Goal: Task Accomplishment & Management: Use online tool/utility

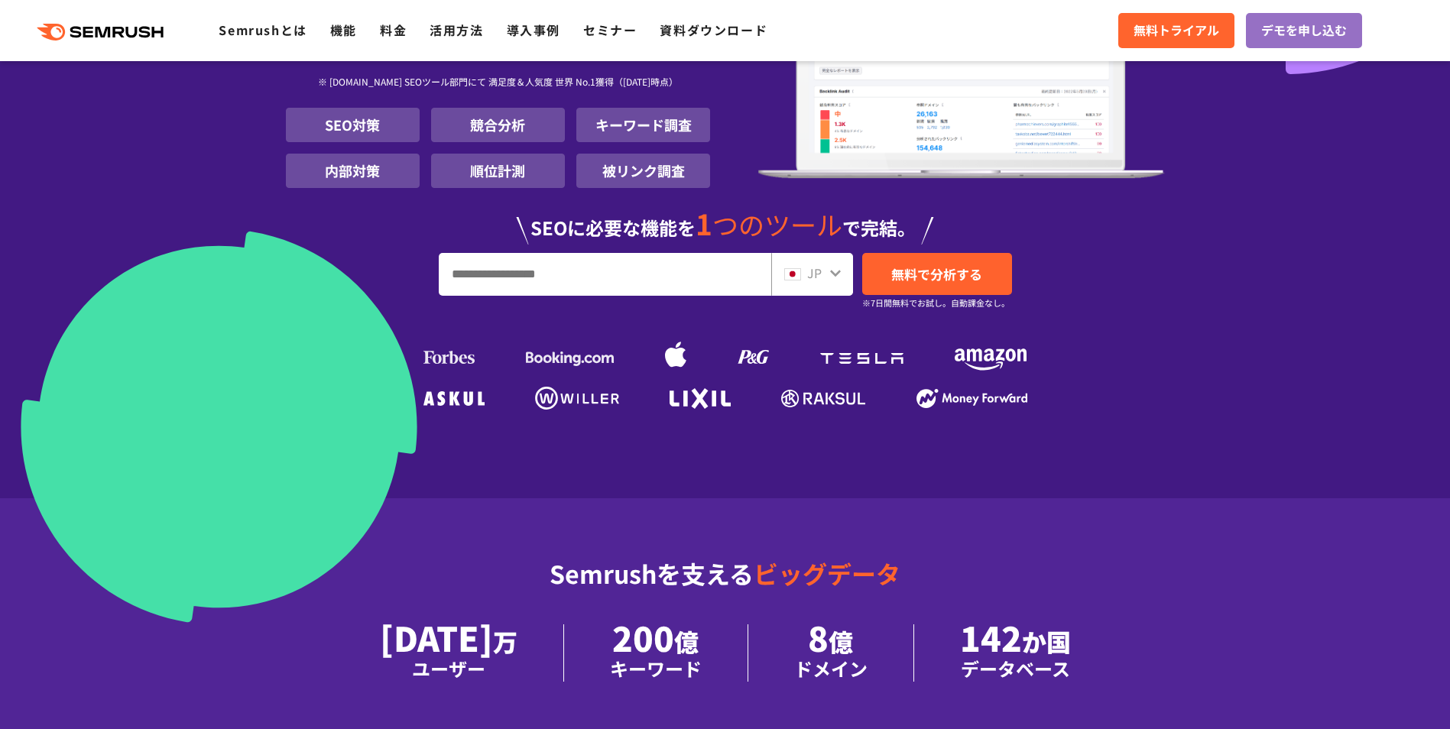
scroll to position [229, 0]
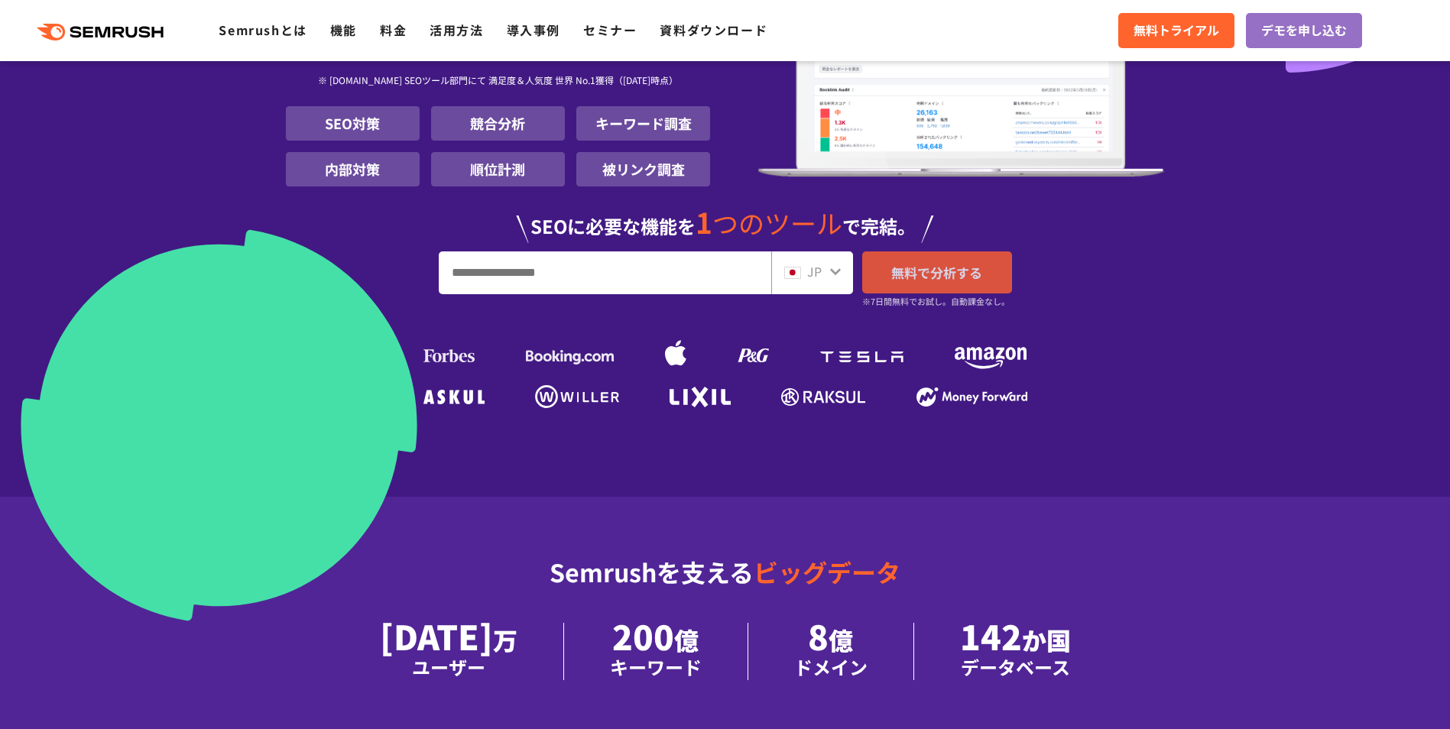
click at [974, 285] on link "無料で分析する" at bounding box center [937, 272] width 150 height 42
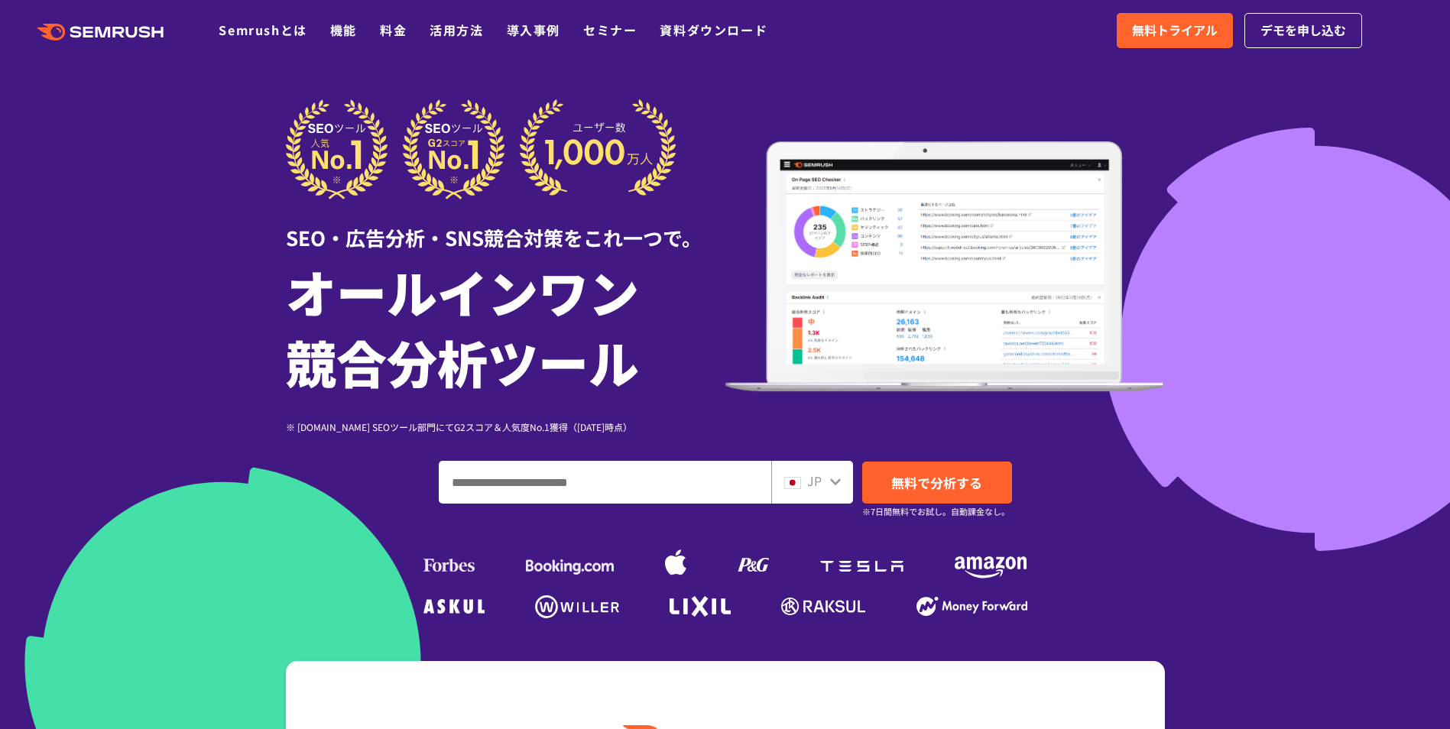
click at [539, 491] on input "ドメイン、キーワードまたはURLを入力してください" at bounding box center [604, 482] width 331 height 41
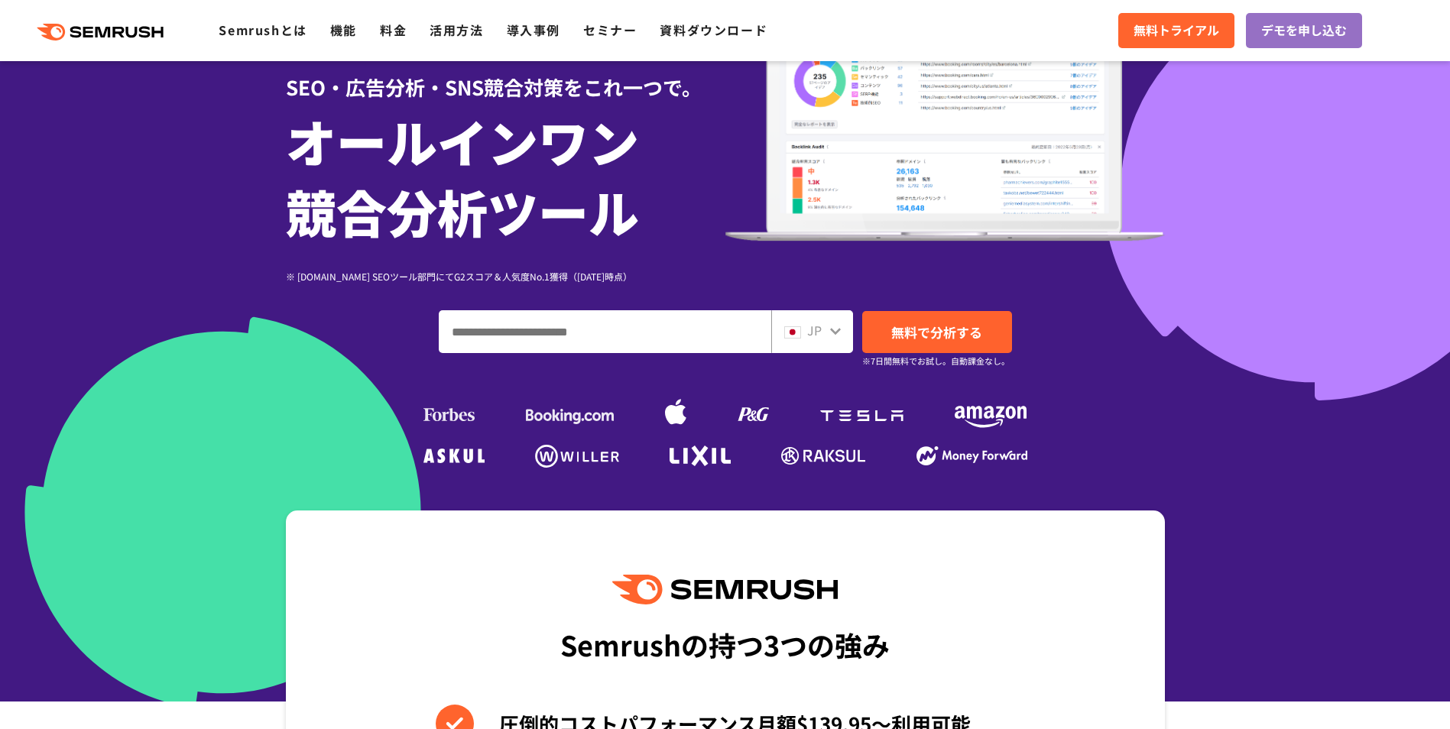
scroll to position [153, 0]
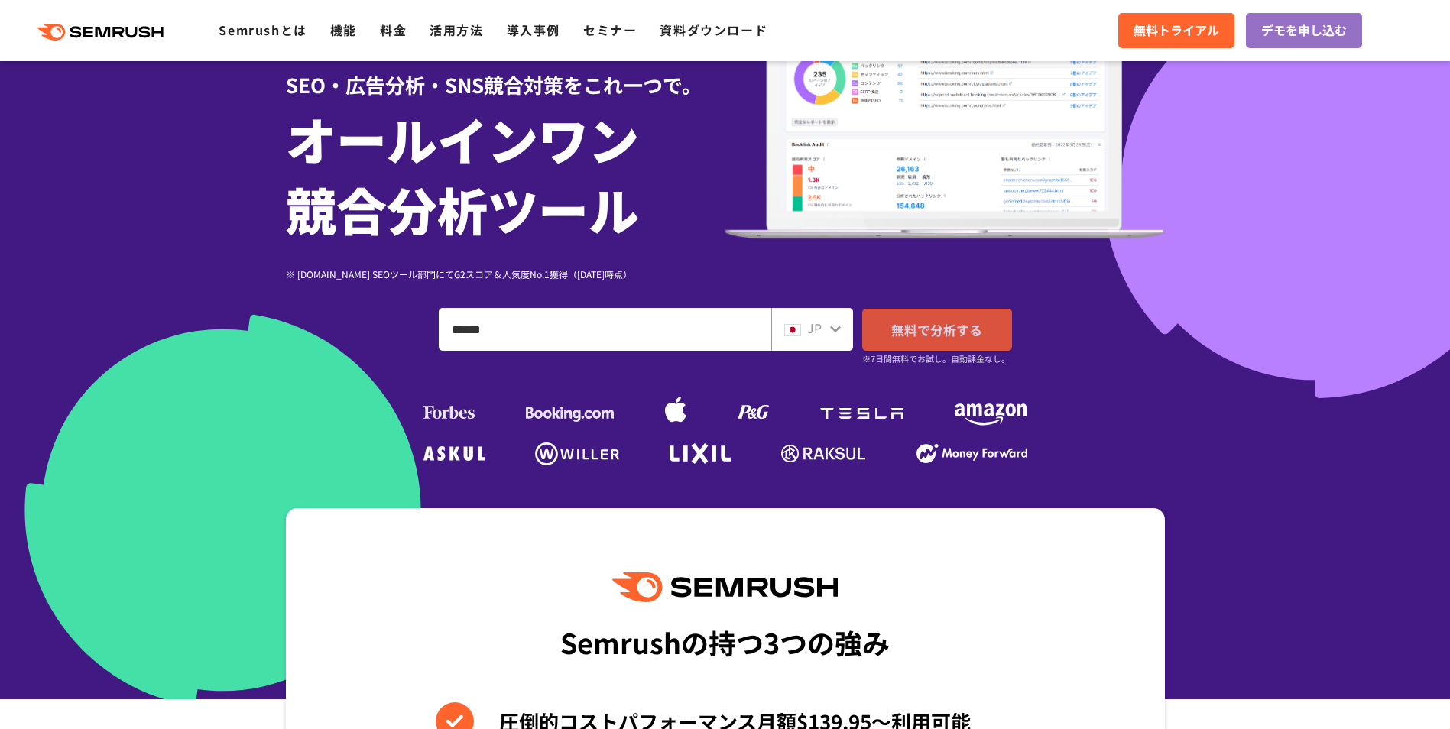
type input "******"
click at [899, 318] on link "無料で分析する" at bounding box center [937, 330] width 150 height 42
